Goal: Transaction & Acquisition: Download file/media

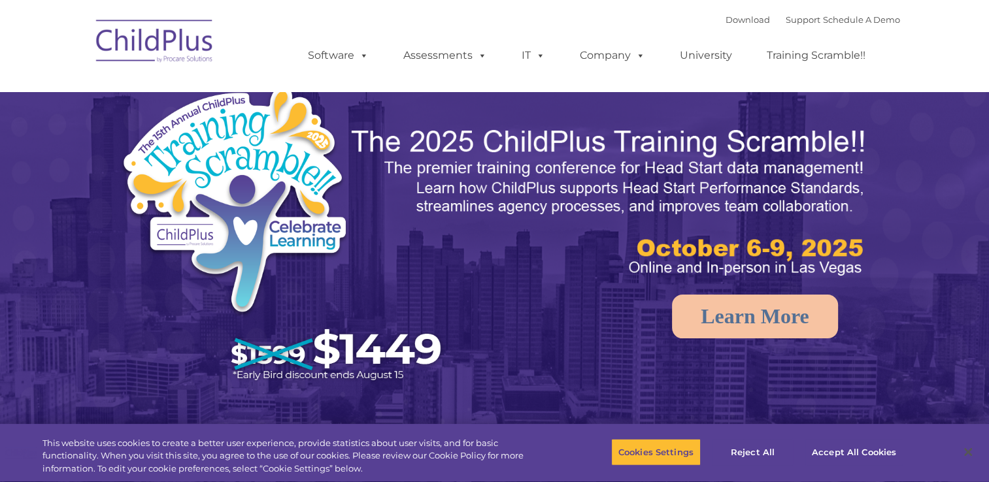
select select "MEDIUM"
click at [760, 452] on button "Reject All" at bounding box center [753, 452] width 82 height 27
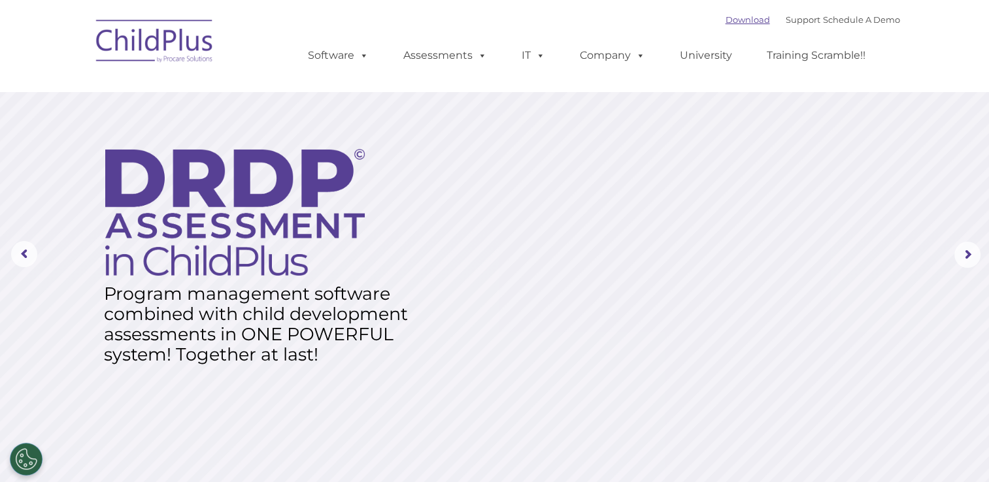
click at [731, 23] on link "Download" at bounding box center [748, 19] width 44 height 10
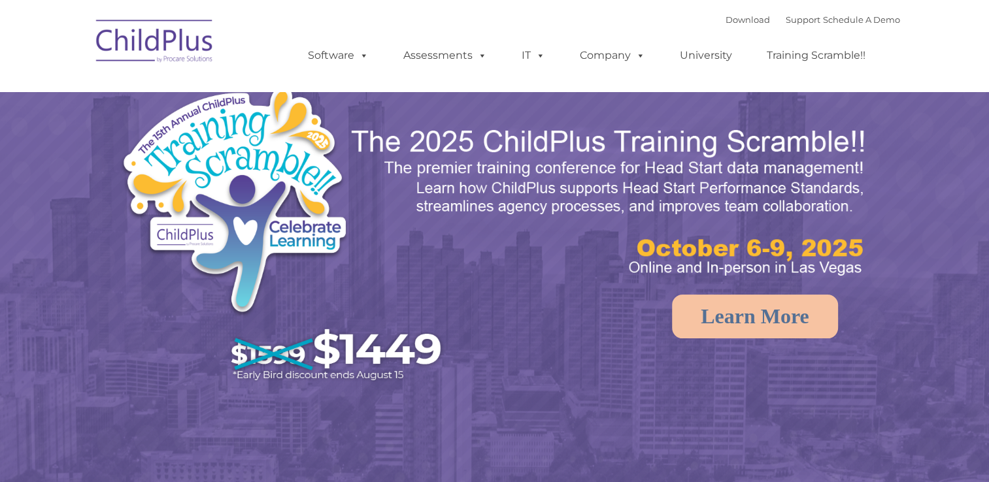
select select "MEDIUM"
